Goal: Transaction & Acquisition: Purchase product/service

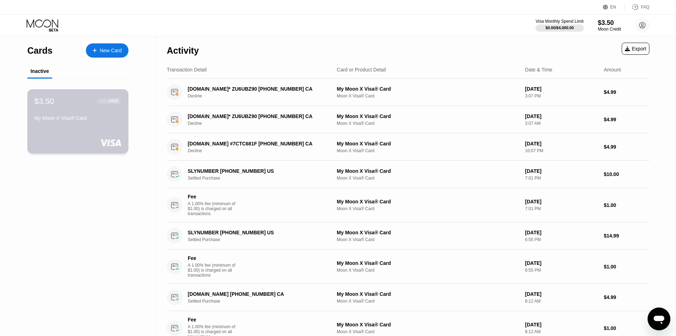
click at [89, 124] on div "My Moon X Visa® Card" at bounding box center [77, 119] width 87 height 9
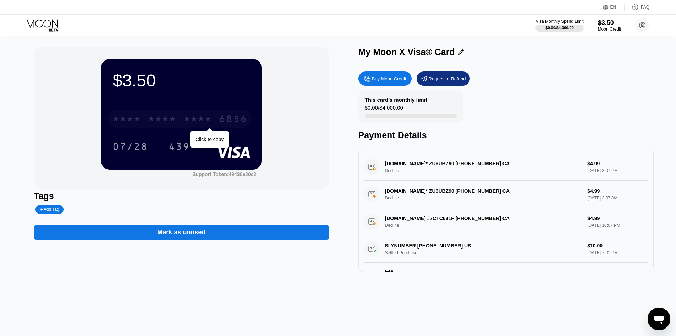
click at [198, 123] on div "* * * *" at bounding box center [198, 119] width 28 height 11
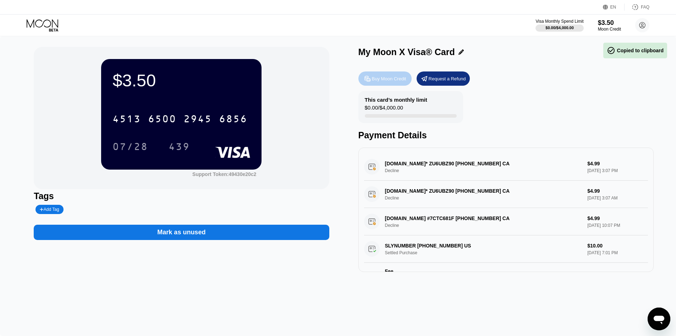
click at [388, 81] on div "Buy Moon Credit" at bounding box center [389, 79] width 34 height 6
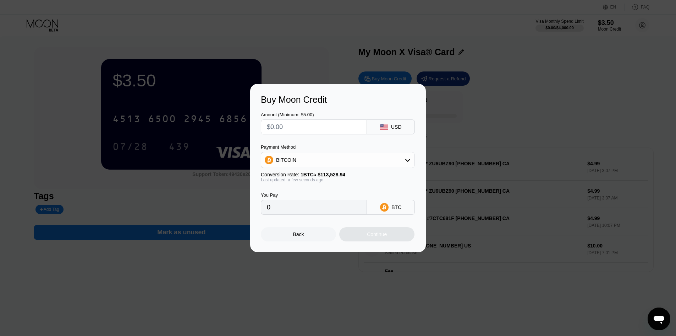
click at [293, 122] on input "text" at bounding box center [314, 127] width 94 height 14
type input "$1"
type input "0.00000881"
type input "$10"
type input "0.00008809"
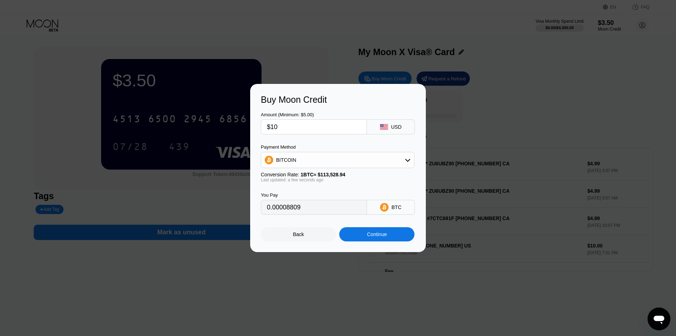
type input "$10"
click at [392, 156] on div "BITCOIN" at bounding box center [337, 160] width 153 height 14
click at [371, 213] on div "USDC on Polygon" at bounding box center [342, 211] width 134 height 6
click at [397, 162] on div "USDC on Polygon" at bounding box center [337, 160] width 153 height 14
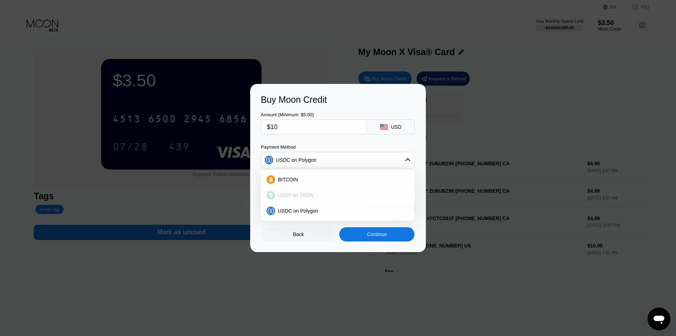
click at [327, 197] on div "USDT on TRON" at bounding box center [342, 195] width 134 height 6
type input "10.10"
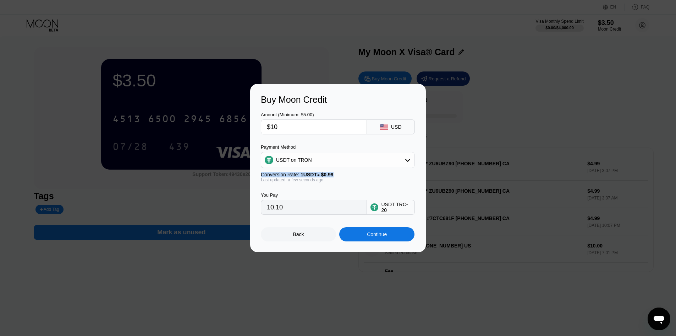
drag, startPoint x: 336, startPoint y: 178, endPoint x: 258, endPoint y: 177, distance: 77.8
click at [258, 177] on div "Buy Moon Credit Amount (Minimum: $5.00) $10 USD Payment Method USDT on TRON Con…" at bounding box center [338, 168] width 176 height 168
click at [302, 174] on span "1 USDT ≈ $0.99" at bounding box center [317, 175] width 33 height 6
click at [385, 236] on div "Continue" at bounding box center [377, 234] width 20 height 6
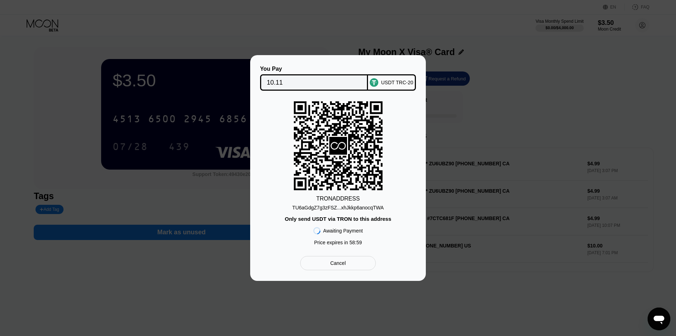
click at [373, 207] on div "TU6aGdgZ7g3zFSZ...xhJkkp6anocqTWA" at bounding box center [339, 208] width 92 height 6
click at [349, 205] on div "TU6aGdgZ7g3zFSZ...xhJkkp6anocqTWA" at bounding box center [339, 208] width 92 height 6
click at [346, 205] on div "TU6aGdgZ7g3zFSZ...xhJkkp6anocqTWA" at bounding box center [339, 208] width 92 height 6
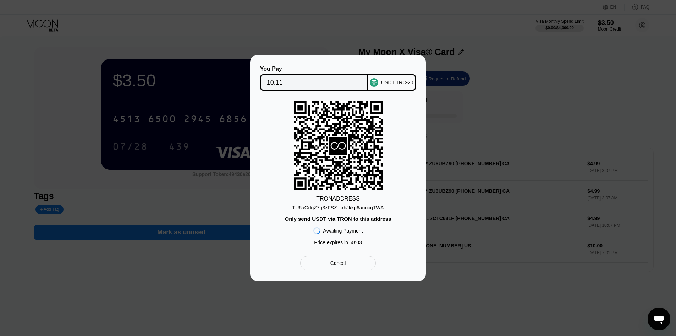
click at [165, 173] on div "You Pay 10.11 USDT TRC-20 TRON ADDRESS TU6aGdgZ7g3zFSZ...xhJkkp6anocqTWA Only s…" at bounding box center [338, 167] width 676 height 225
click at [334, 263] on div "Cancel" at bounding box center [339, 263] width 16 height 6
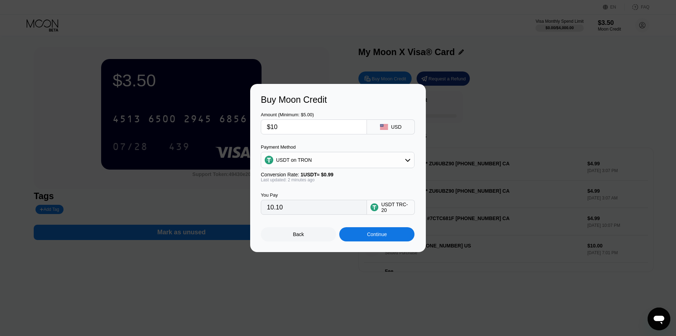
click at [299, 231] on div "Back" at bounding box center [298, 234] width 75 height 14
